Goal: Check status: Check status

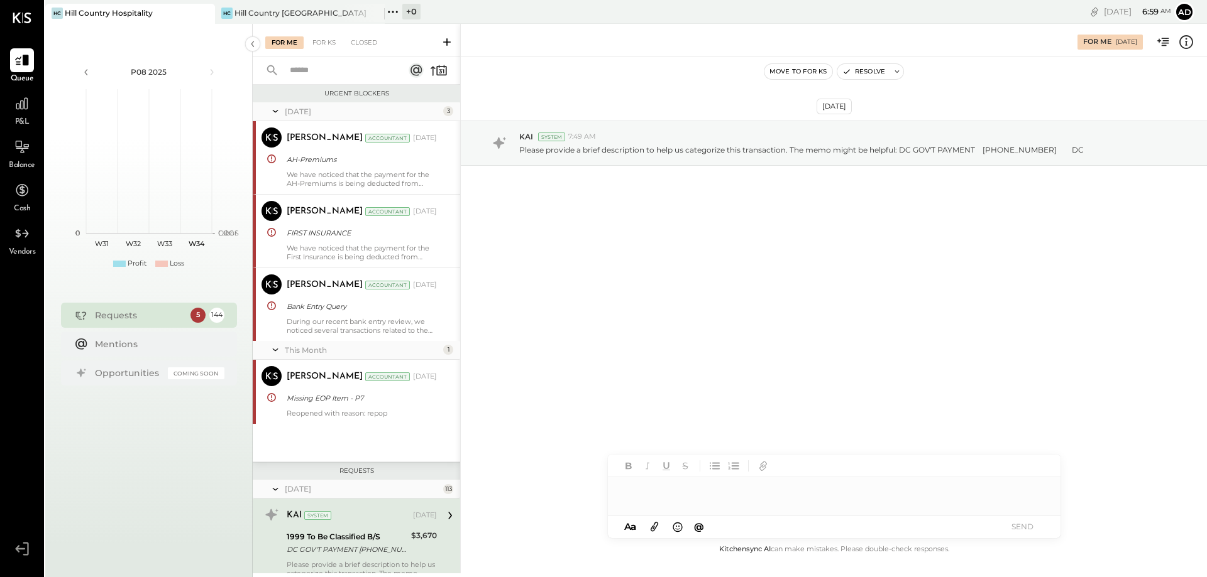
scroll to position [211, 0]
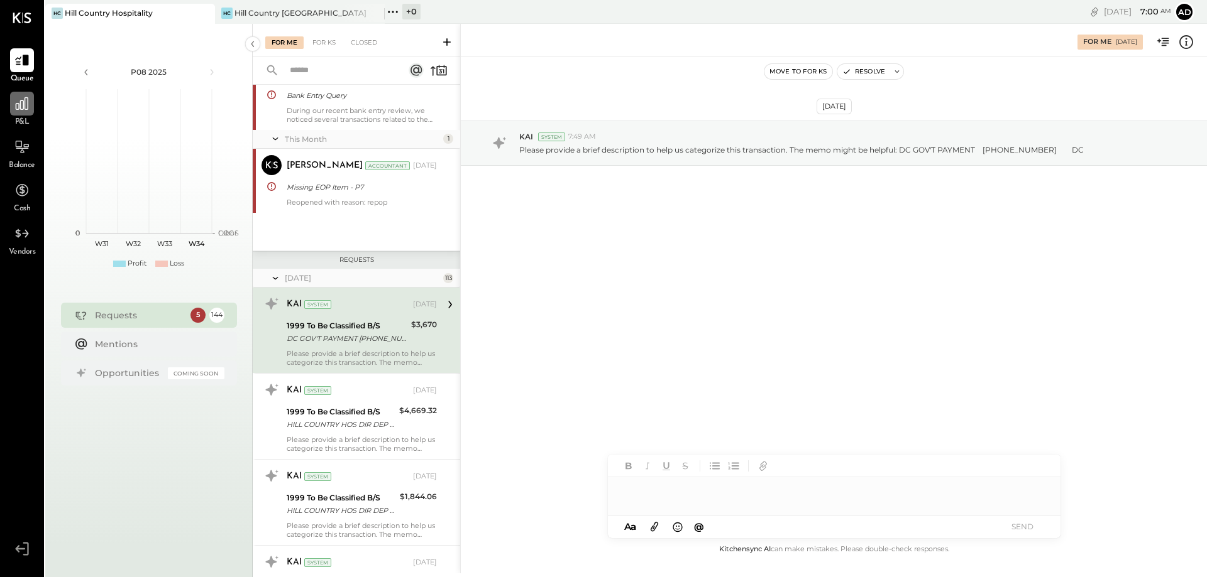
click at [21, 106] on icon at bounding box center [22, 103] width 13 height 13
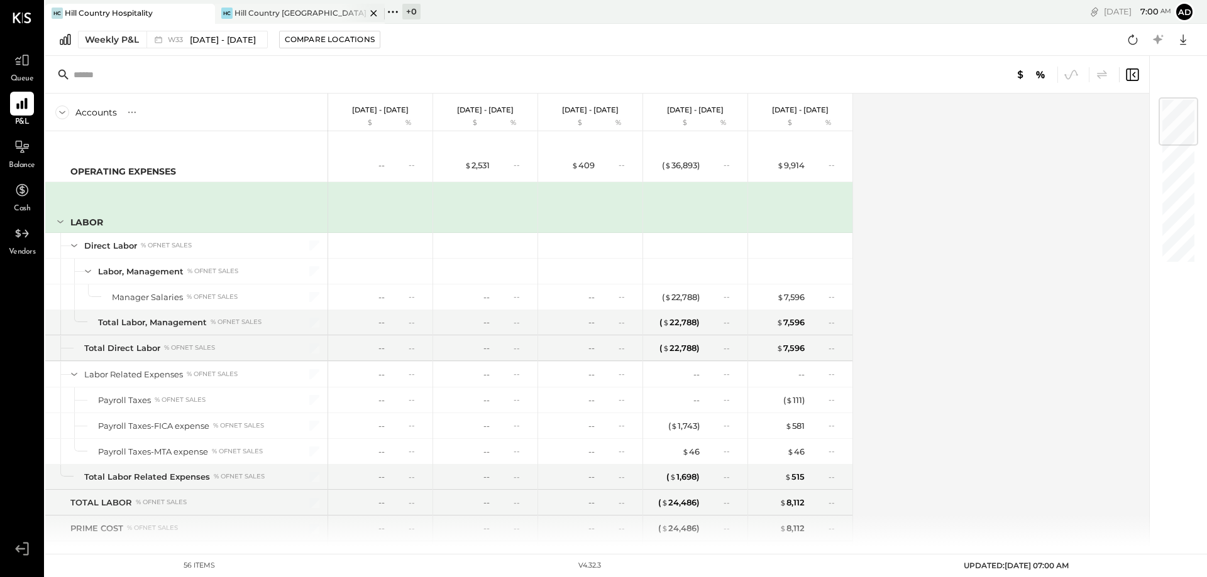
click at [256, 6] on div "[PERSON_NAME] Country [GEOGRAPHIC_DATA]" at bounding box center [300, 14] width 170 height 20
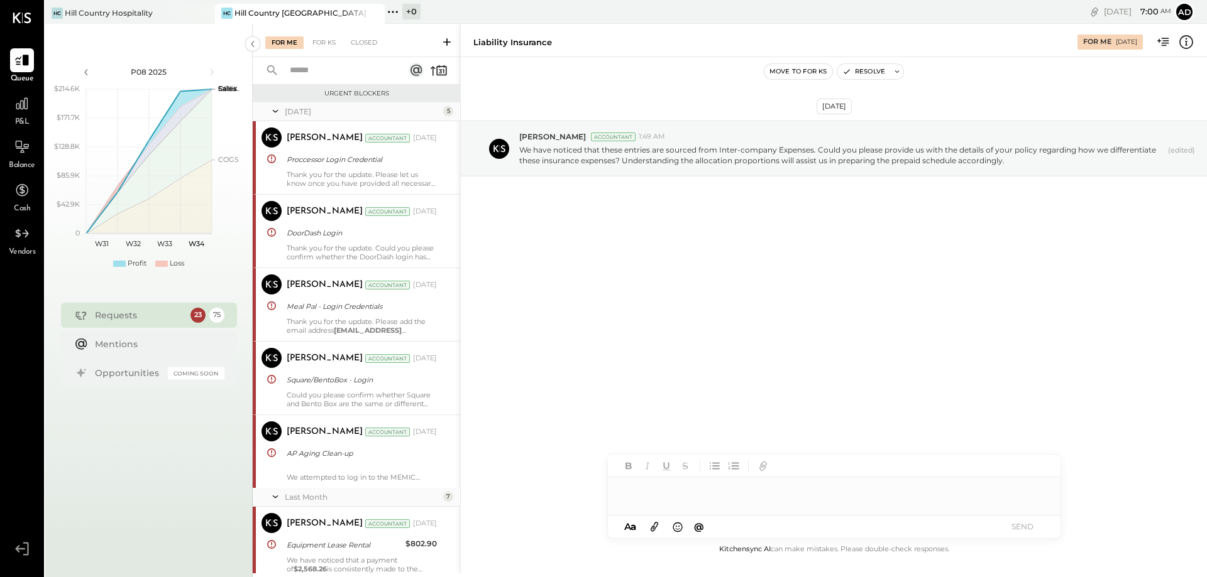
scroll to position [1851, 0]
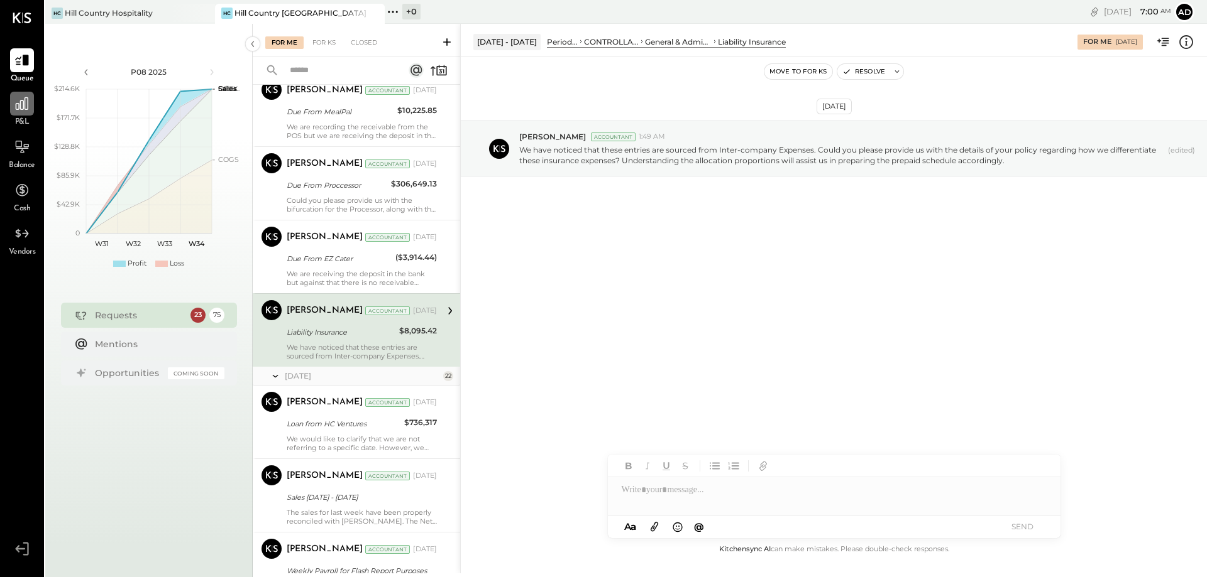
click at [23, 114] on div at bounding box center [22, 104] width 24 height 24
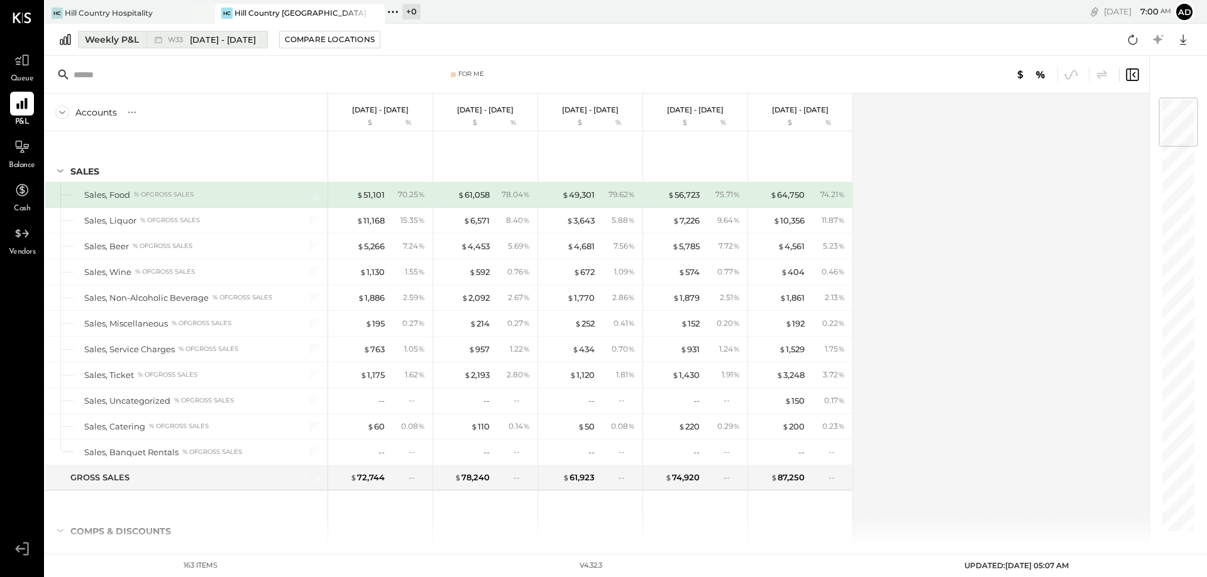
click at [234, 42] on span "[DATE] - [DATE]" at bounding box center [223, 40] width 66 height 12
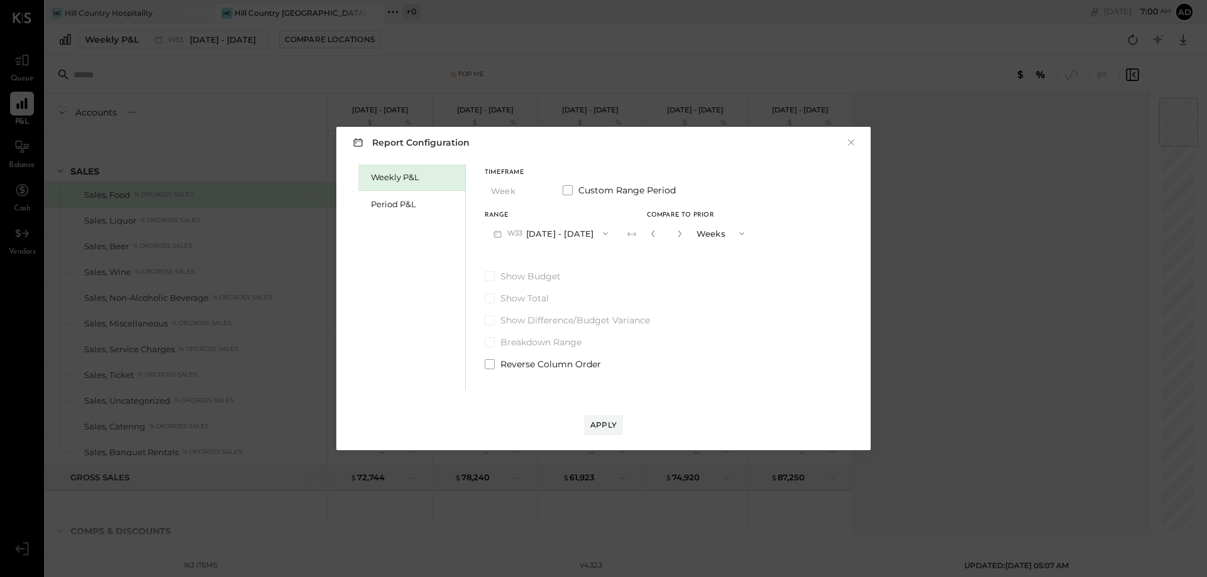
click at [562, 234] on button "W33 [DATE] - [DATE]" at bounding box center [550, 233] width 132 height 23
click at [547, 229] on div "W34 [DATE] - [DATE]" at bounding box center [556, 235] width 143 height 26
click at [606, 426] on div "Apply" at bounding box center [603, 425] width 26 height 11
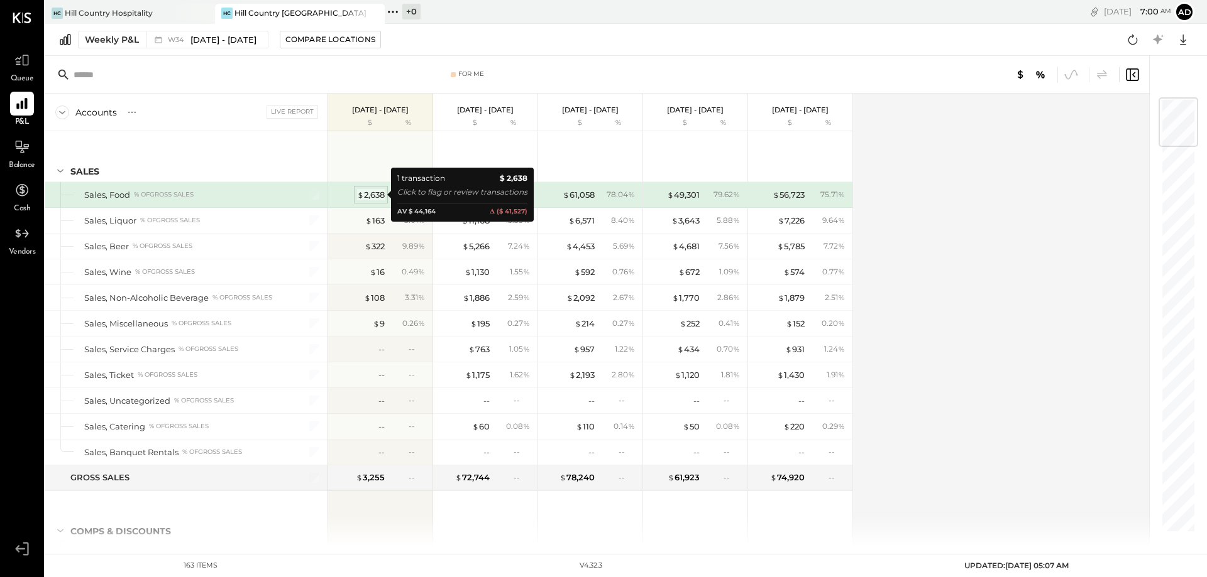
click at [369, 197] on div "$ 2,638" at bounding box center [371, 195] width 28 height 12
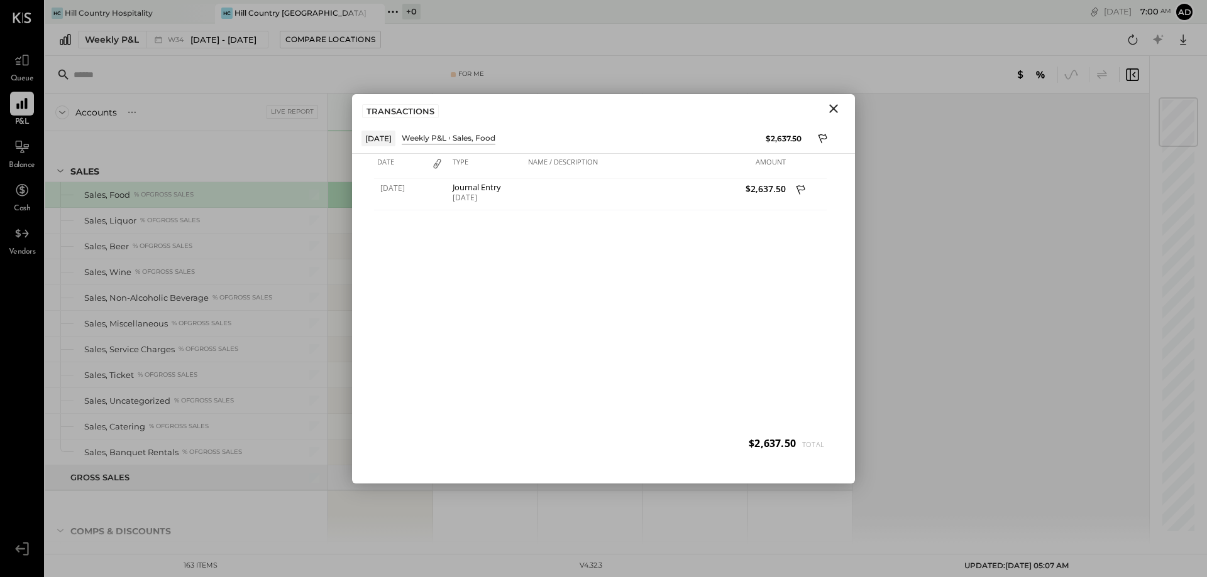
click at [837, 112] on icon "Close" at bounding box center [833, 108] width 9 height 9
